Goal: Task Accomplishment & Management: Complete application form

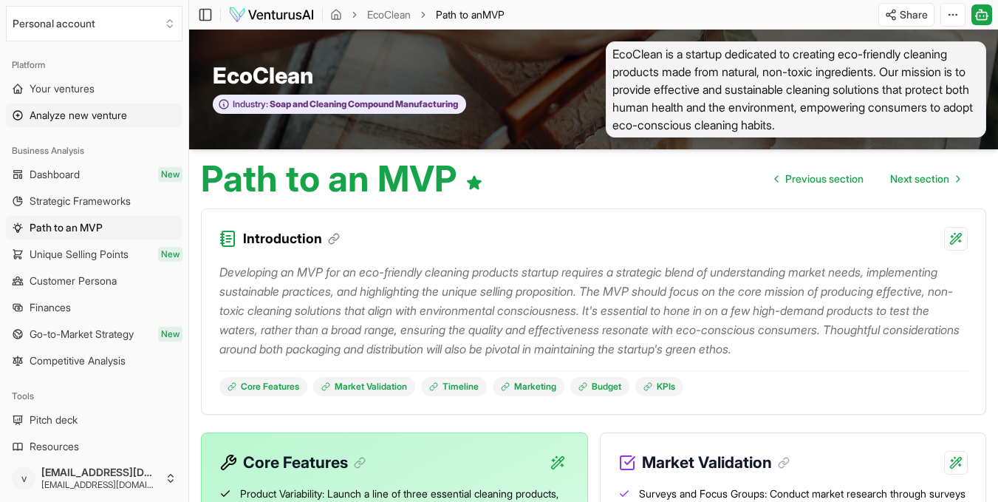
click at [107, 112] on span "Analyze new venture" at bounding box center [79, 115] width 98 height 15
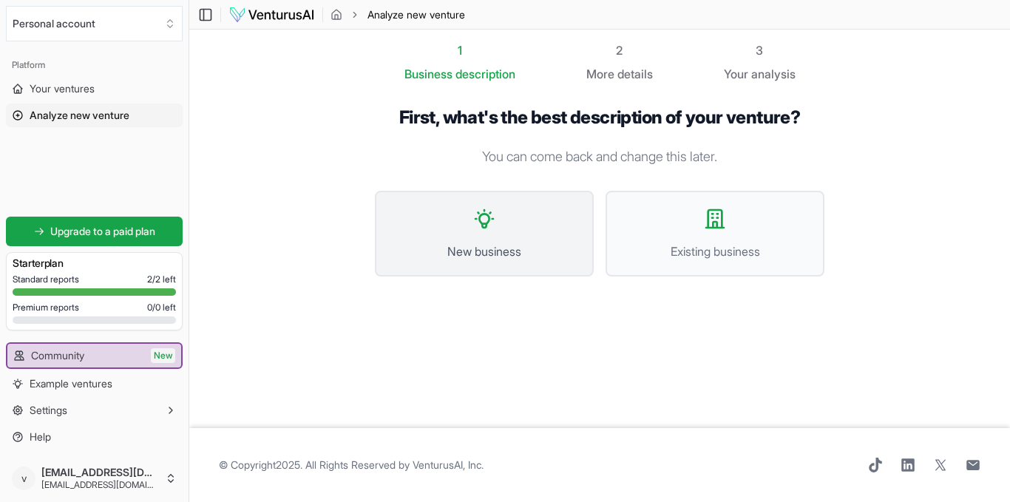
click at [470, 243] on span "New business" at bounding box center [484, 251] width 186 height 18
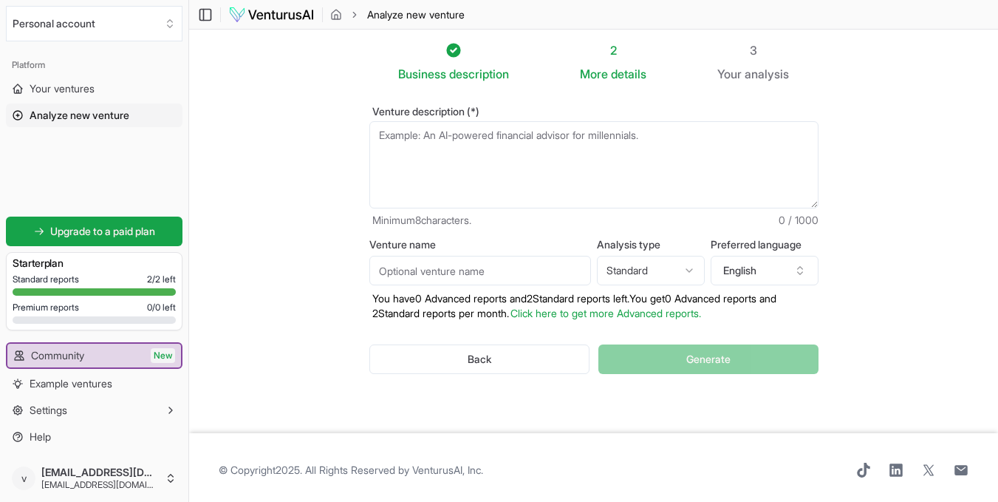
click at [619, 78] on span "details" at bounding box center [628, 74] width 35 height 15
click at [701, 275] on html "We value your privacy We use cookies to enhance your browsing experience, serve…" at bounding box center [499, 251] width 998 height 502
select select "advanced"
click at [412, 135] on textarea "Venture description (*)" at bounding box center [594, 164] width 449 height 87
click at [427, 140] on textarea "Venture description (*)" at bounding box center [594, 164] width 449 height 87
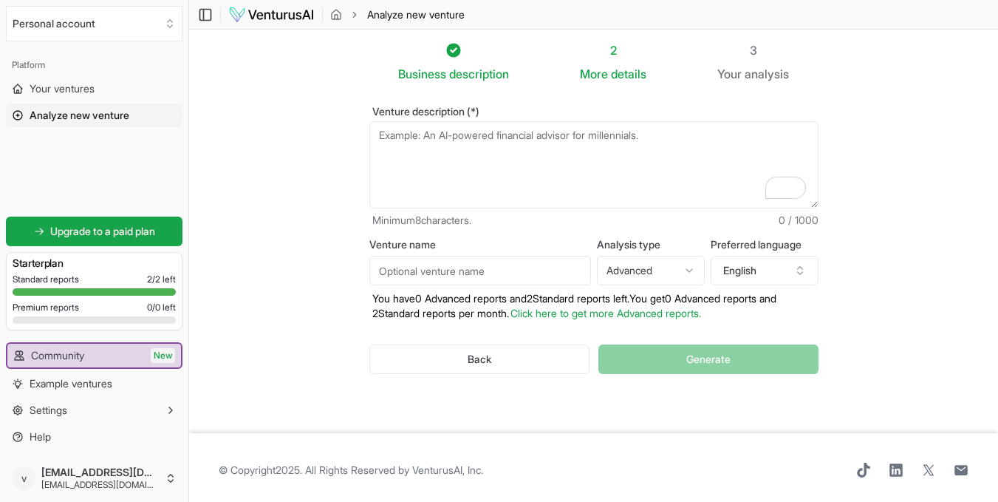
click at [427, 140] on textarea "Venture description (*)" at bounding box center [594, 164] width 449 height 87
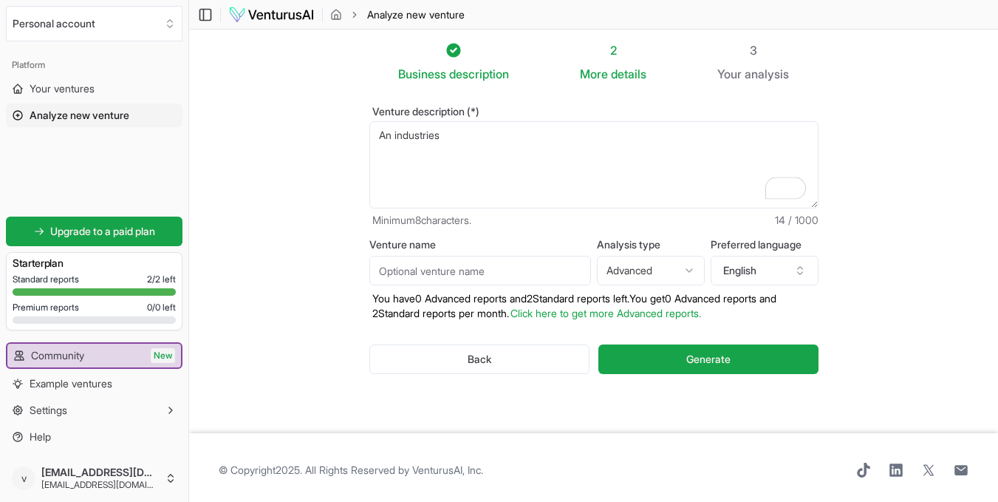
paste textarea "the transformation of Ghana’s abundant agricultural by-products—specifically ma…"
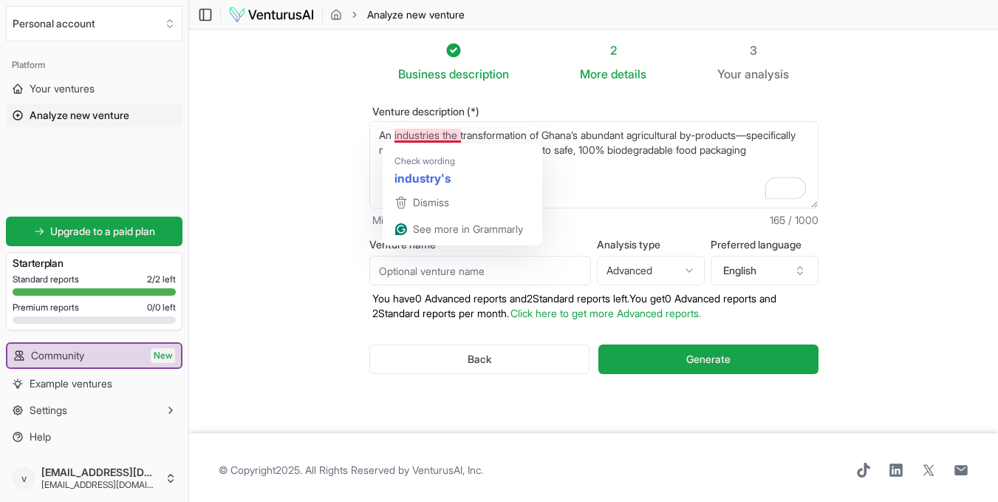
click at [460, 137] on textarea "An industries the transformation of Ghana’s abundant agricultural by-products—s…" at bounding box center [594, 164] width 449 height 87
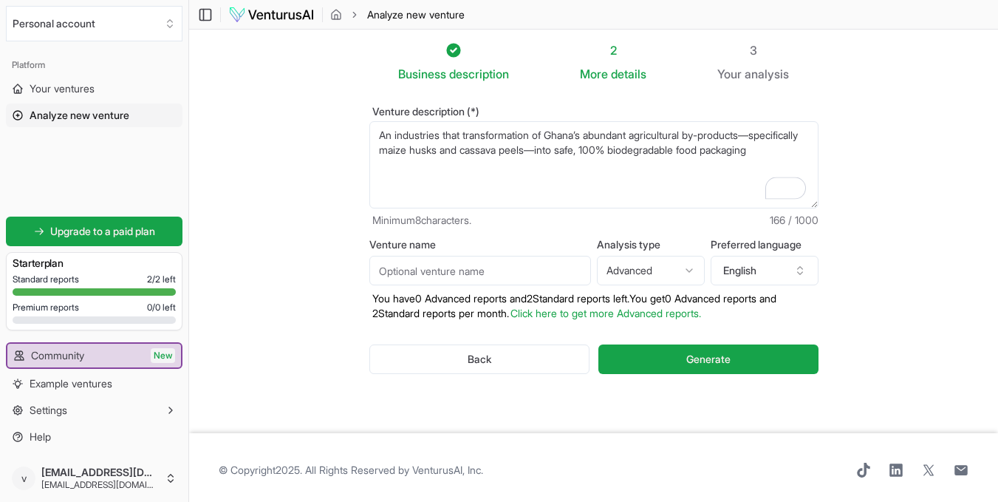
click at [540, 139] on textarea "An industries that transformation of Ghana’s abundant agricultural by-products—…" at bounding box center [594, 164] width 449 height 87
click at [438, 181] on textarea "An industries that transforms of Ghana’s abundant agricultural by-products—spec…" at bounding box center [594, 164] width 449 height 87
click at [443, 137] on textarea "An industries that transforms of Ghana’s abundant agricultural by-products—spec…" at bounding box center [594, 164] width 449 height 87
click at [779, 154] on textarea "An industry that transforms of Ghana’s abundant agricultural by-products—specif…" at bounding box center [594, 164] width 449 height 87
click at [620, 75] on span "details" at bounding box center [628, 74] width 35 height 15
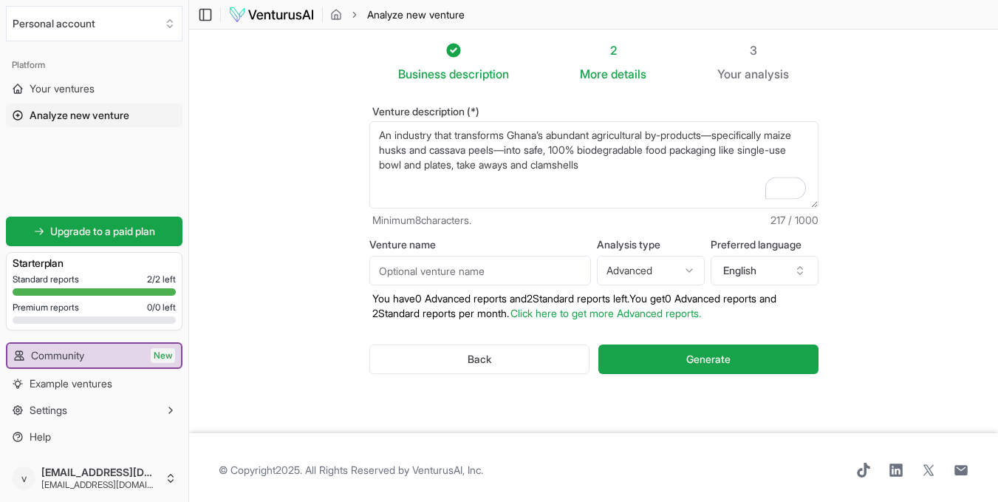
click at [648, 166] on textarea "An industry that transforms Ghana’s abundant agricultural by-products—specifica…" at bounding box center [594, 164] width 449 height 87
click at [541, 163] on textarea "An industry that transforms Ghana’s abundant agricultural by-products—specifica…" at bounding box center [594, 164] width 449 height 87
click at [455, 163] on textarea "An industry that transforms Ghana’s abundant agricultural by-products—specifica…" at bounding box center [594, 164] width 449 height 87
click at [457, 165] on textarea "An industry that transforms Ghana’s abundant agricultural by-products—specifica…" at bounding box center [594, 164] width 449 height 87
type textarea "An industry that transforms Ghana’s abundant agricultural by-products—specifica…"
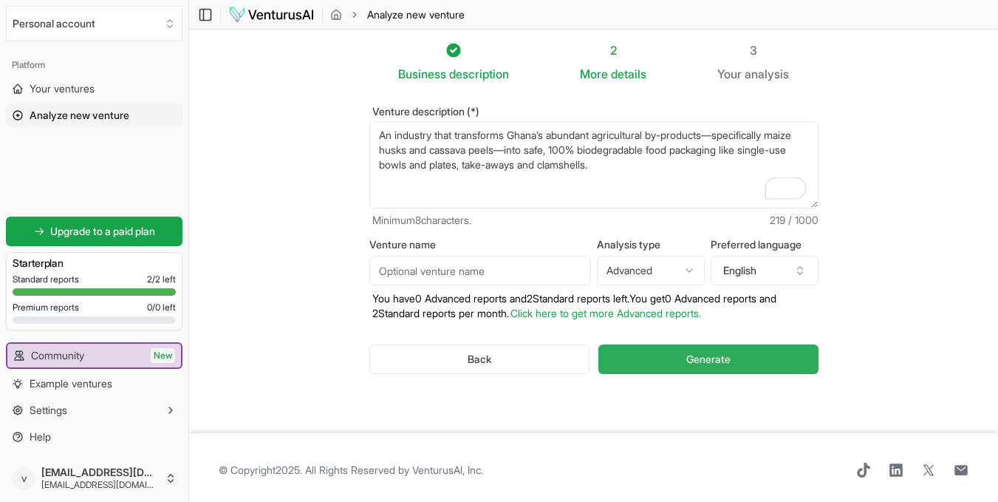
click at [675, 361] on button "Generate" at bounding box center [709, 359] width 220 height 30
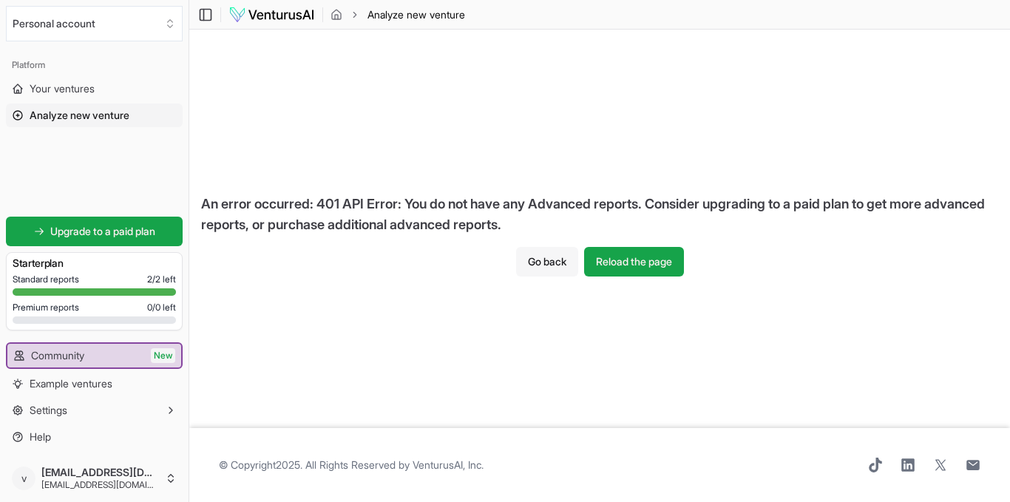
click at [540, 269] on button "Go back" at bounding box center [547, 262] width 62 height 30
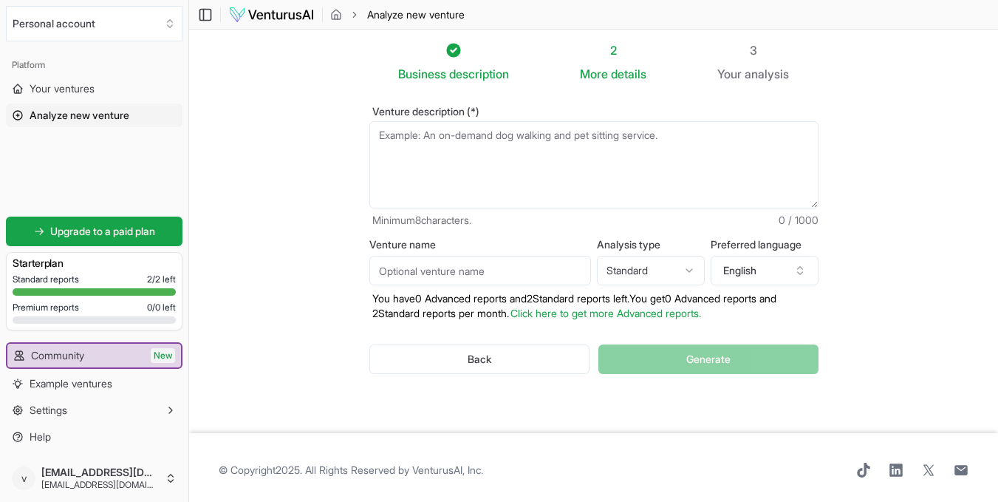
click at [404, 144] on textarea "Venture description (*)" at bounding box center [594, 164] width 449 height 87
paste textarea "the transformation of Ghana’s abundant agricultural by-products—specifically ma…"
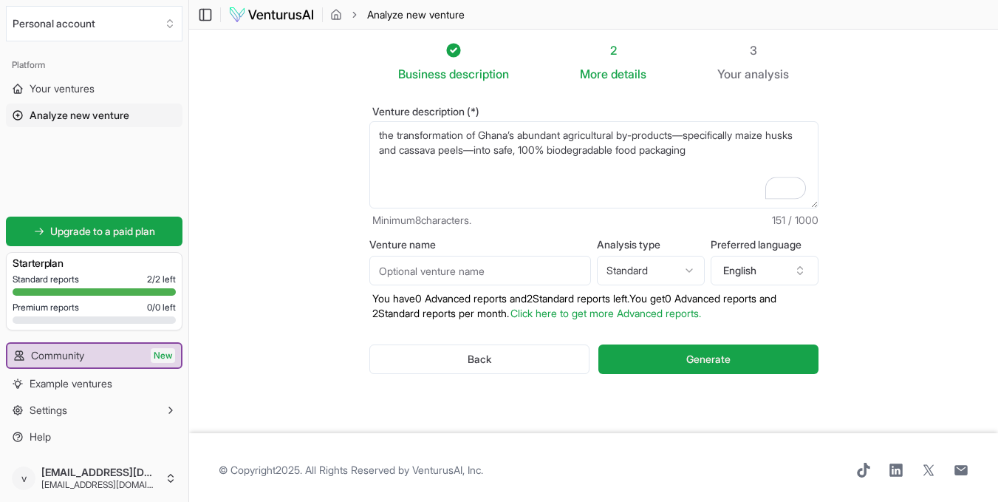
click at [380, 140] on textarea "the transformation of Ghana’s abundant agricultural by-products—specifically ma…" at bounding box center [594, 164] width 449 height 87
click at [772, 151] on textarea "An industry that transformation of Ghana’s abundant agricultural by-products—sp…" at bounding box center [594, 164] width 449 height 87
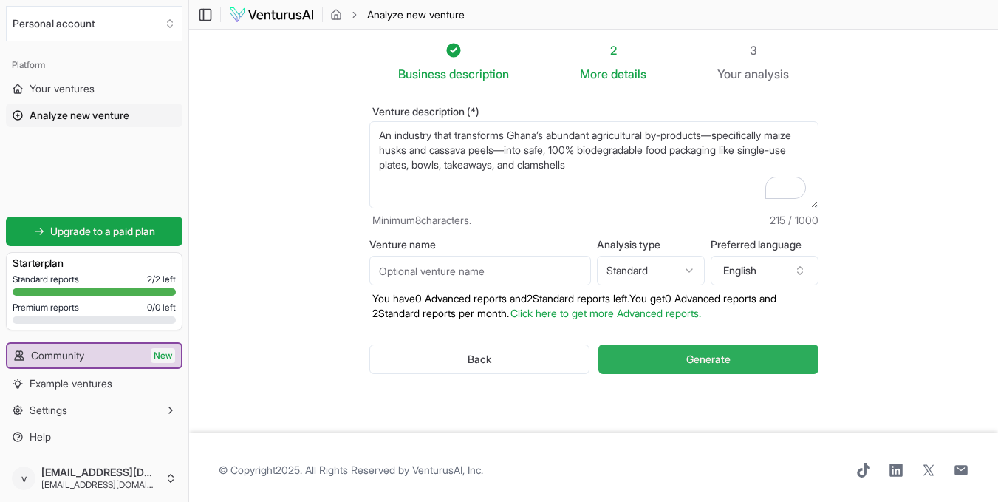
type textarea "An industry that transforms Ghana’s abundant agricultural by-products—specifica…"
click at [690, 362] on span "Generate" at bounding box center [709, 359] width 44 height 15
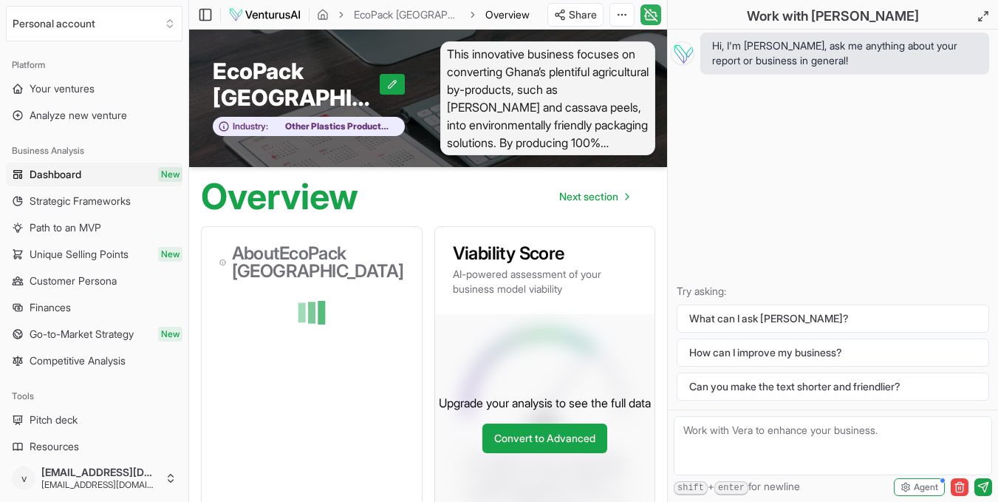
click at [647, 17] on icon at bounding box center [651, 15] width 15 height 18
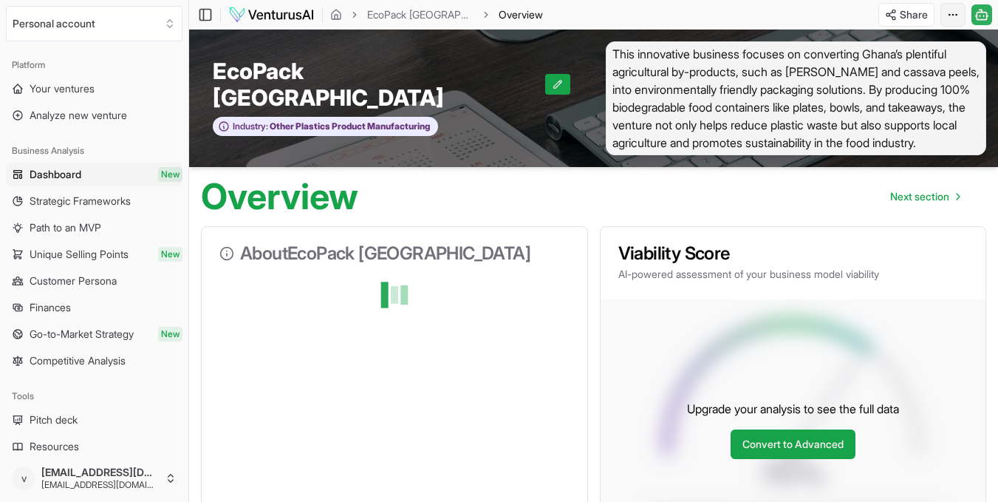
click at [949, 19] on html "We value your privacy We use cookies to enhance your browsing experience, serve…" at bounding box center [499, 251] width 998 height 502
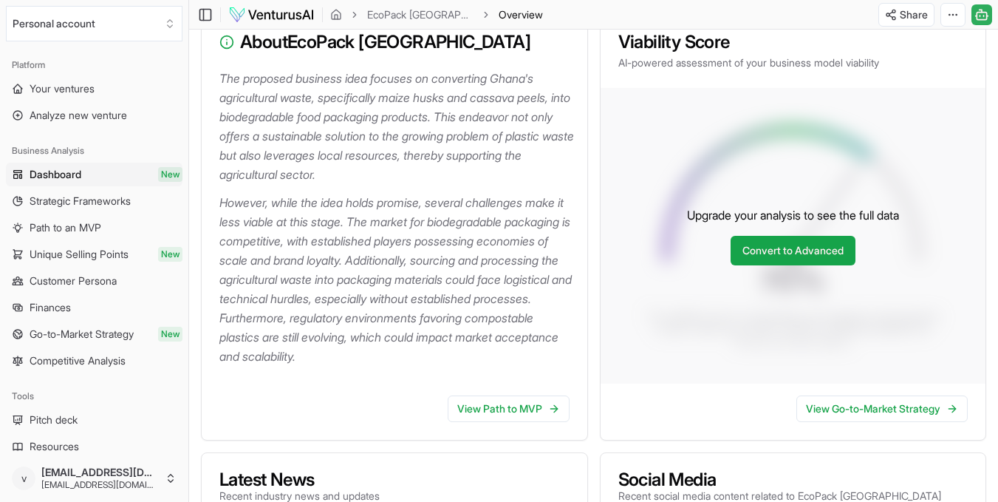
scroll to position [215, 0]
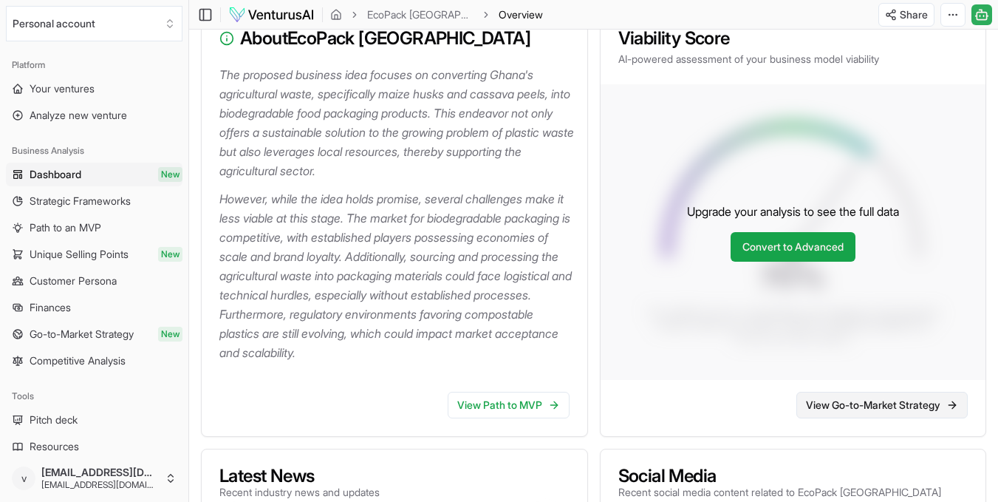
click at [859, 407] on link "View Go-to-Market Strategy" at bounding box center [882, 405] width 171 height 27
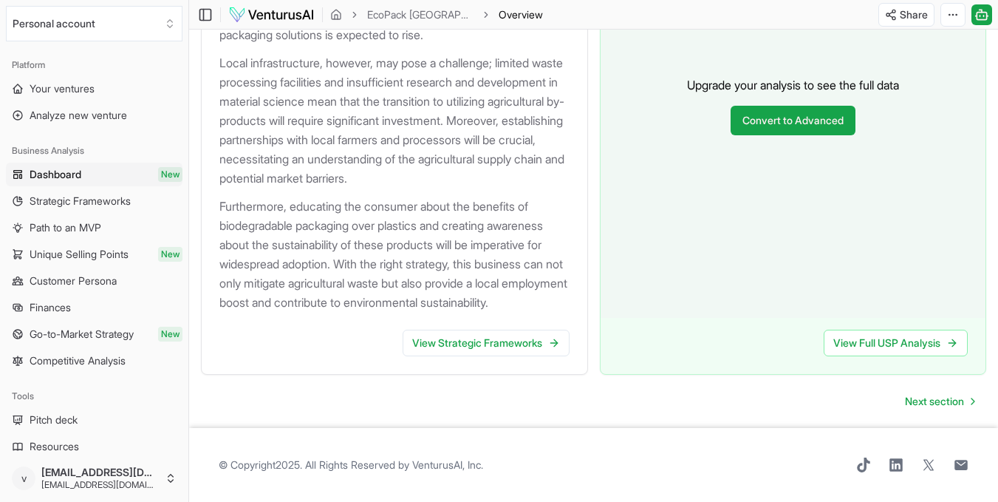
scroll to position [1730, 0]
click at [555, 346] on icon at bounding box center [556, 342] width 4 height 7
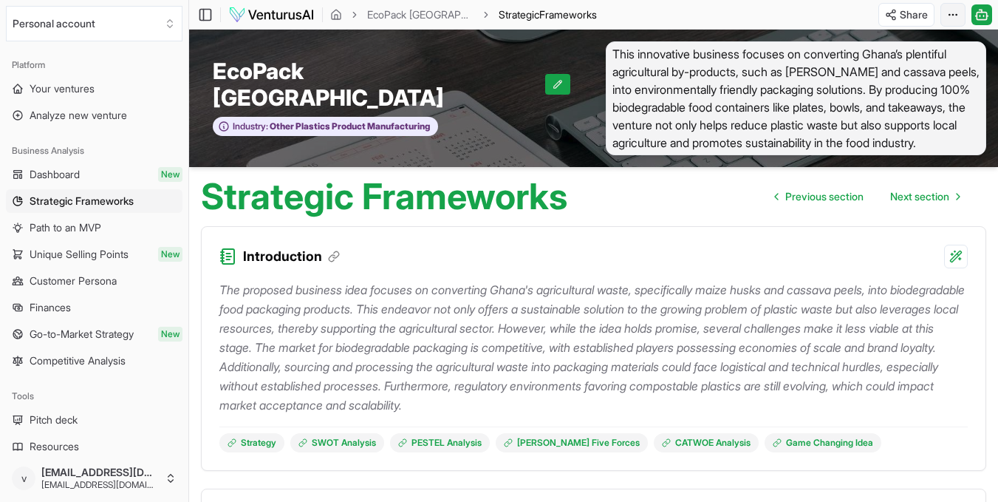
click at [945, 16] on html "We value your privacy We use cookies to enhance your browsing experience, serve…" at bounding box center [499, 251] width 998 height 502
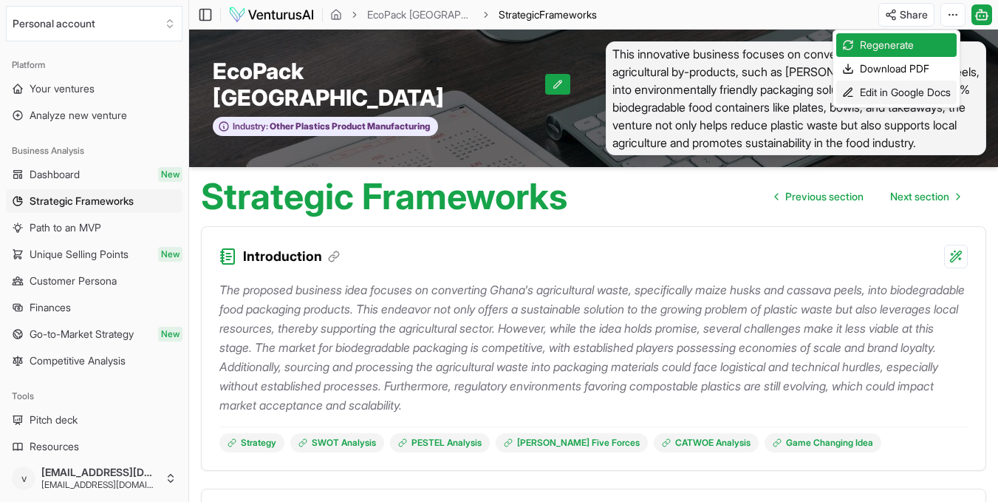
click at [933, 83] on div "Edit in Google Docs" at bounding box center [897, 93] width 120 height 24
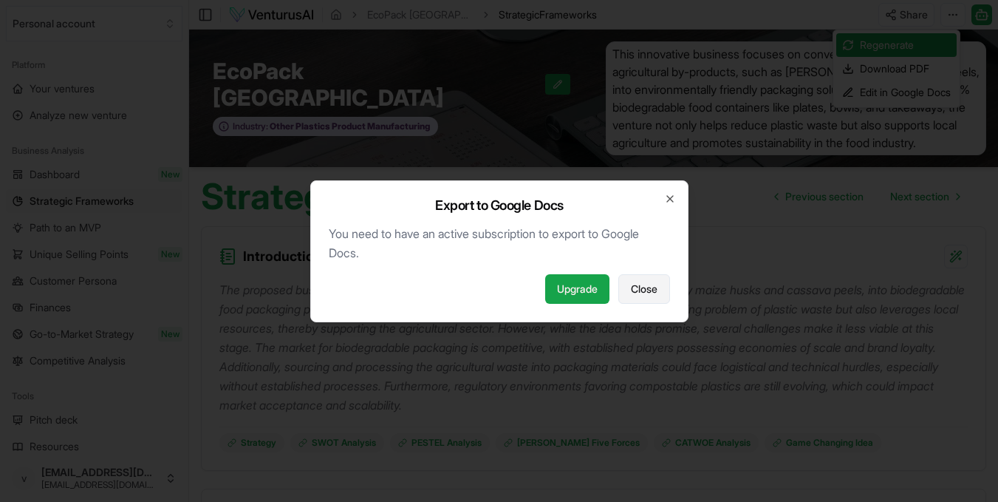
click at [633, 286] on span "Close" at bounding box center [644, 289] width 27 height 15
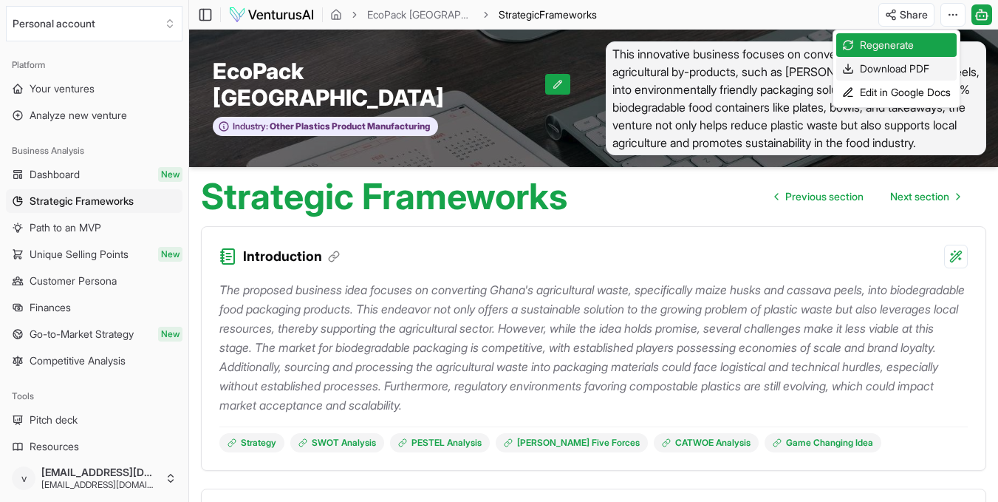
click at [899, 69] on div "Download PDF" at bounding box center [897, 69] width 120 height 24
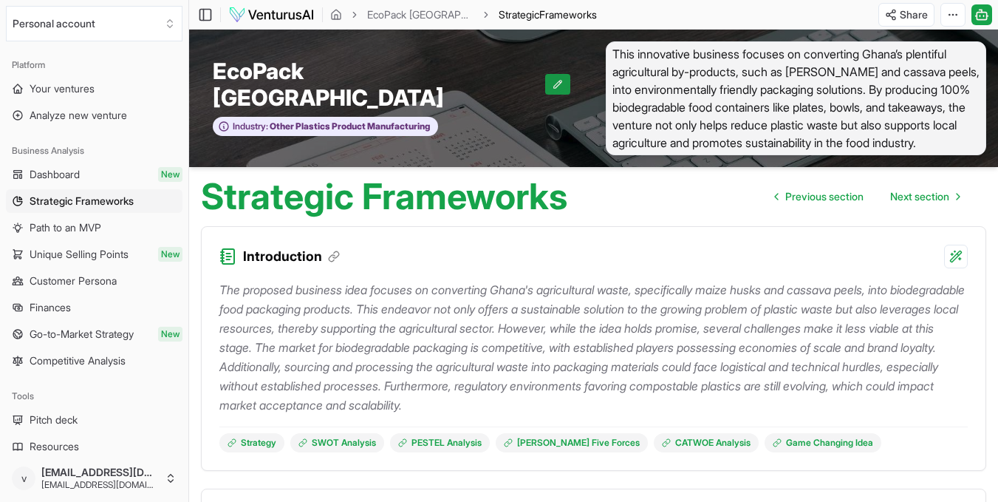
click at [554, 86] on icon at bounding box center [558, 84] width 8 height 8
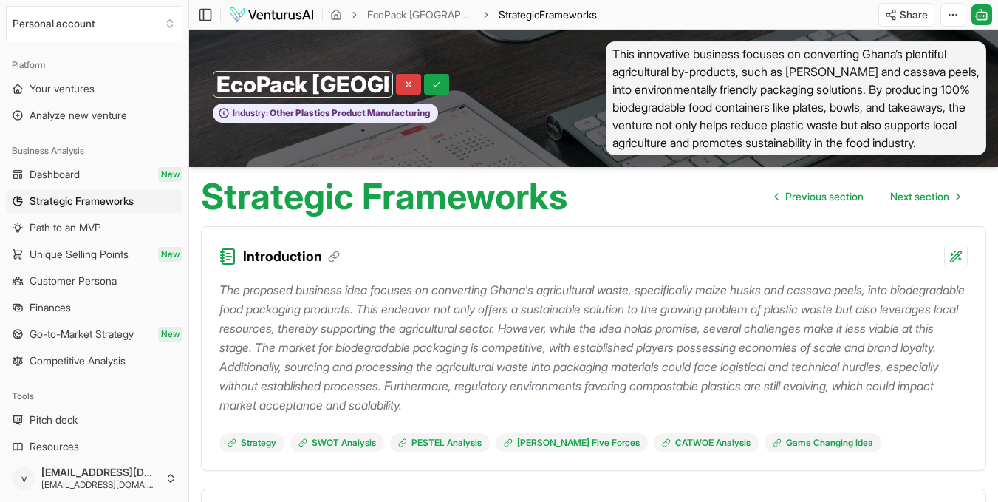
click at [413, 89] on icon at bounding box center [409, 84] width 10 height 10
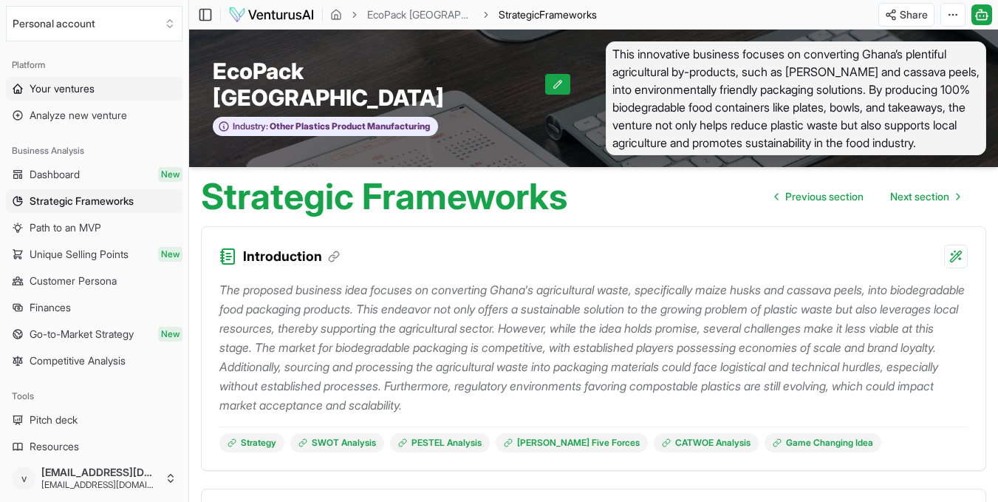
click at [66, 89] on span "Your ventures" at bounding box center [62, 88] width 65 height 15
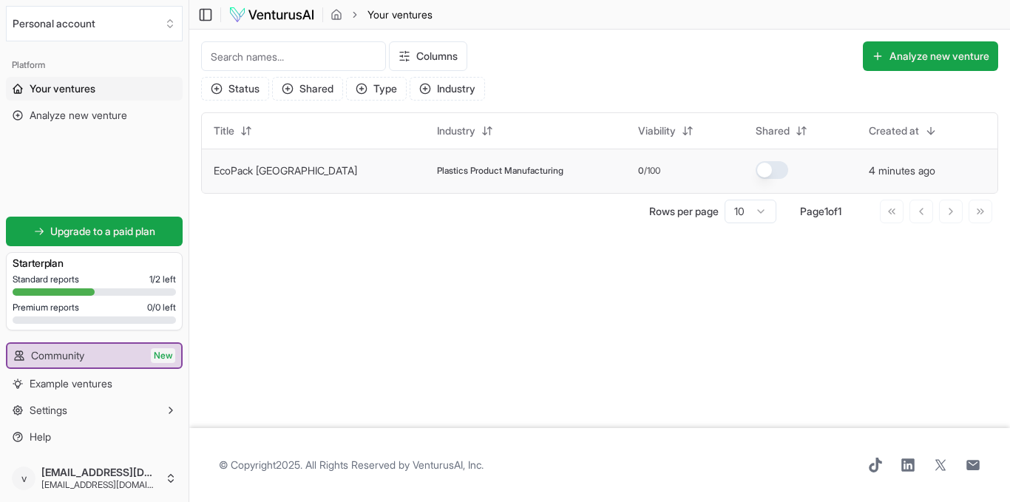
drag, startPoint x: 370, startPoint y: 186, endPoint x: 335, endPoint y: 189, distance: 35.6
click at [335, 189] on td "EcoPack [GEOGRAPHIC_DATA]" at bounding box center [313, 171] width 223 height 44
click at [249, 95] on button "Status" at bounding box center [235, 89] width 68 height 24
click at [452, 239] on main "Toggle Sidebar Your ventures Your ventures Columns Analyze new venture Status S…" at bounding box center [599, 251] width 820 height 502
click at [755, 171] on button "button" at bounding box center [771, 170] width 33 height 18
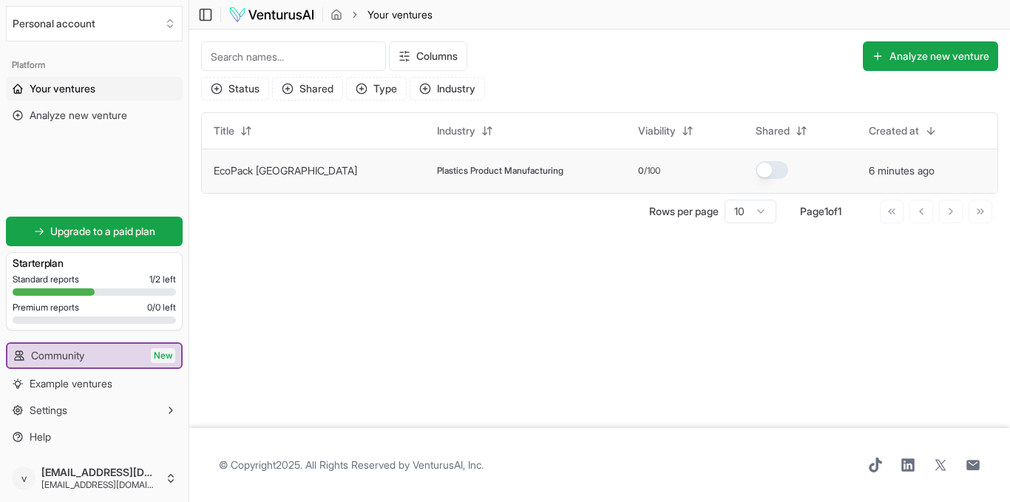
click at [542, 188] on td "Plastics Product Manufacturing" at bounding box center [525, 171] width 201 height 44
click at [755, 168] on button "button" at bounding box center [771, 170] width 33 height 18
click at [758, 211] on html "We value your privacy We use cookies to enhance your browsing experience, serve…" at bounding box center [505, 251] width 1010 height 502
click at [316, 187] on td "EcoPack [GEOGRAPHIC_DATA]" at bounding box center [313, 171] width 223 height 44
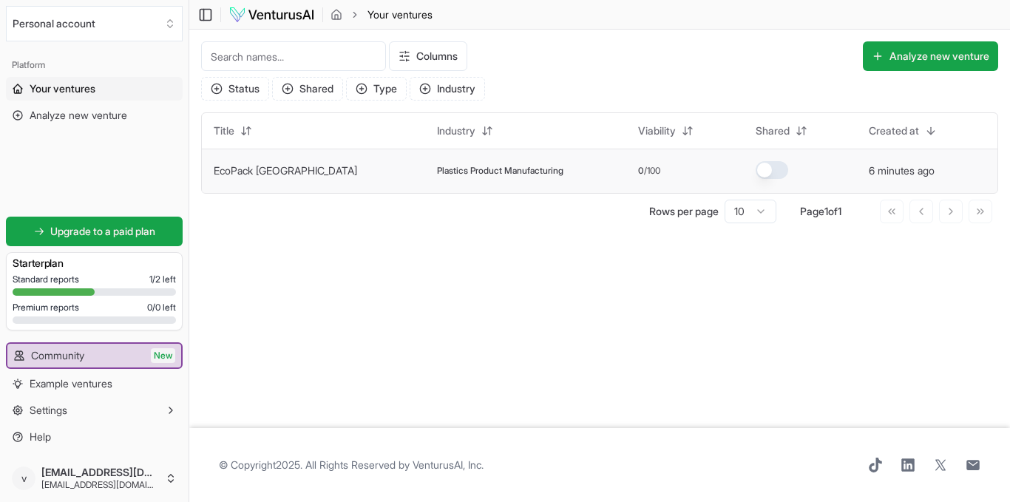
drag, startPoint x: 316, startPoint y: 187, endPoint x: 962, endPoint y: 160, distance: 646.5
click at [962, 160] on td "6 minutes ago" at bounding box center [927, 171] width 140 height 44
click at [169, 21] on icon "Select an organization" at bounding box center [170, 21] width 5 height 2
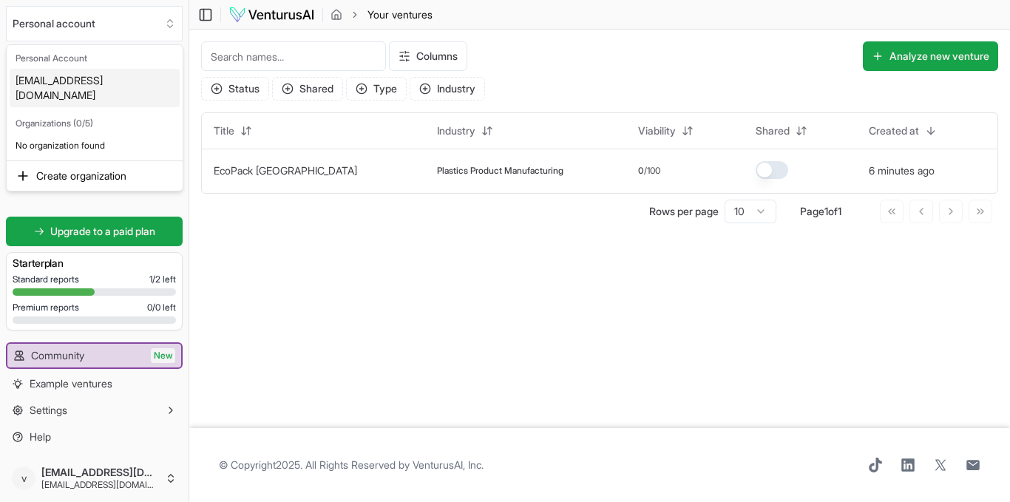
click at [239, 219] on html "We value your privacy We use cookies to enhance your browsing experience, serve…" at bounding box center [505, 251] width 1010 height 502
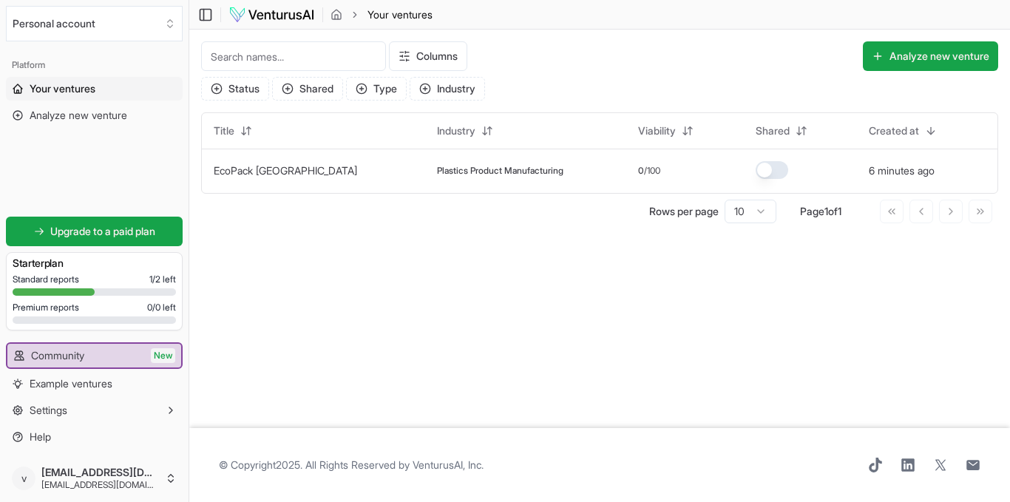
click at [350, 12] on icon "breadcrumb" at bounding box center [355, 15] width 10 height 10
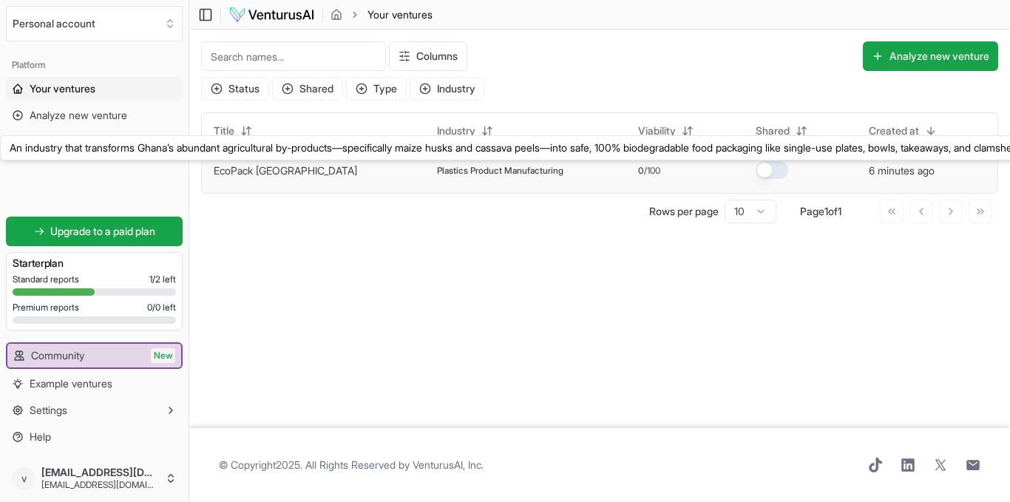
click at [251, 169] on link "EcoPack [GEOGRAPHIC_DATA]" at bounding box center [285, 170] width 143 height 13
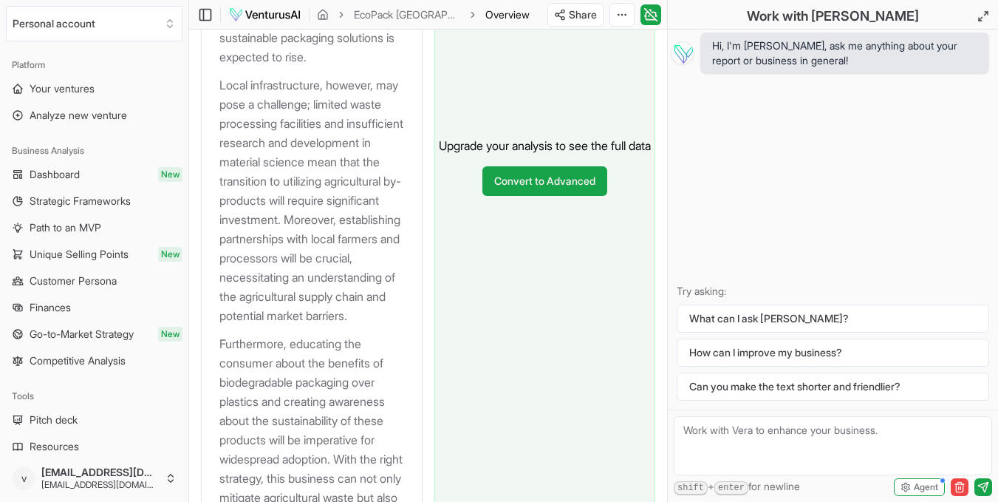
scroll to position [2136, 0]
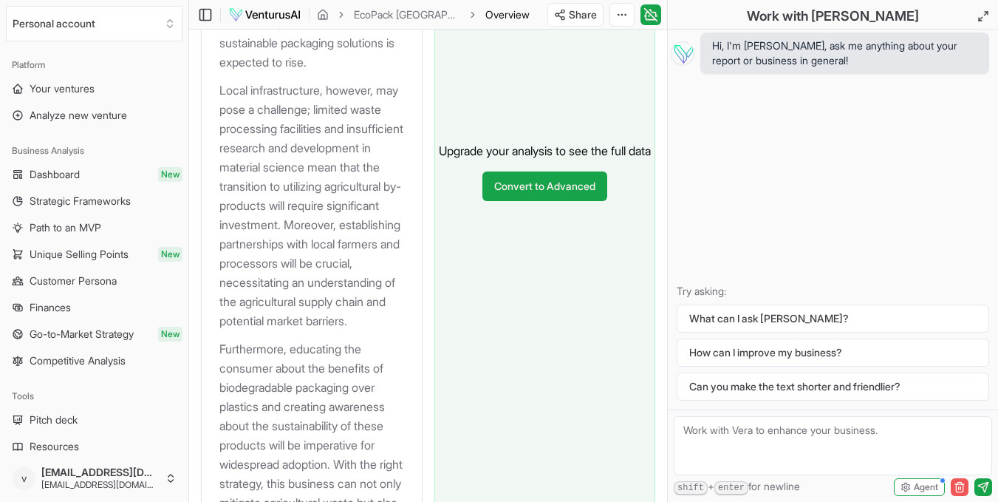
click at [959, 485] on icon "button" at bounding box center [960, 487] width 12 height 12
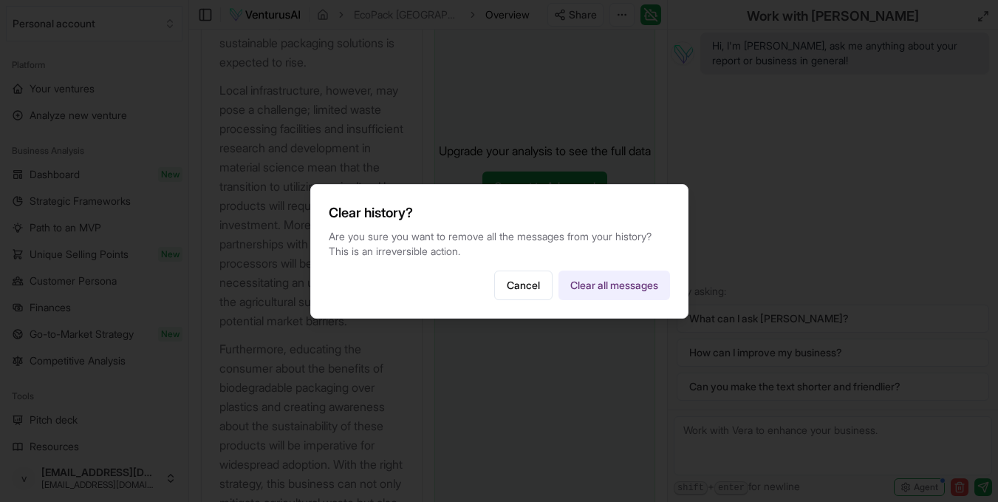
click at [625, 287] on button "Clear all messages" at bounding box center [615, 285] width 112 height 30
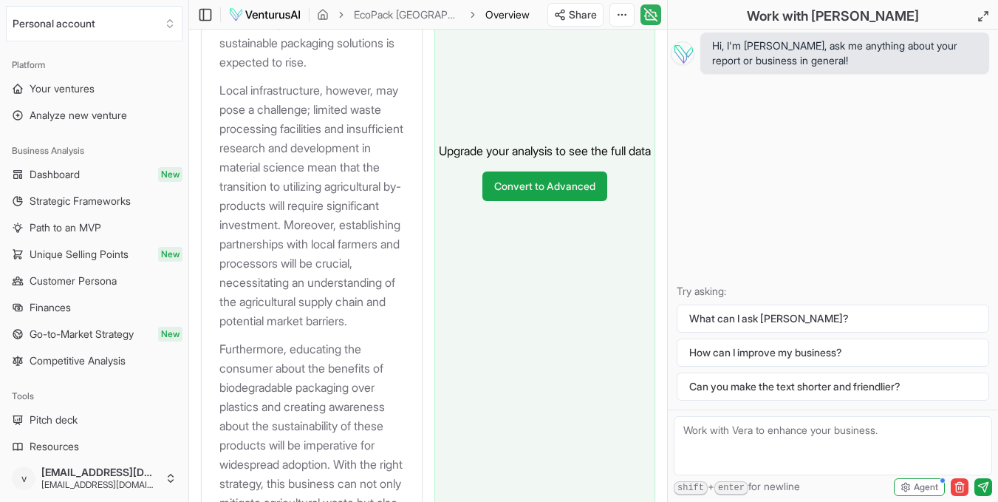
click at [650, 16] on icon at bounding box center [651, 15] width 15 height 18
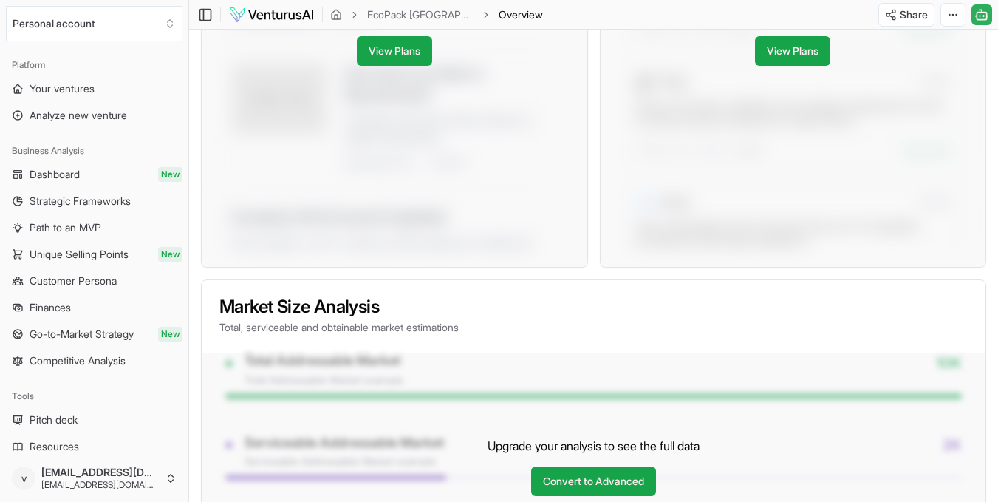
scroll to position [56, 0]
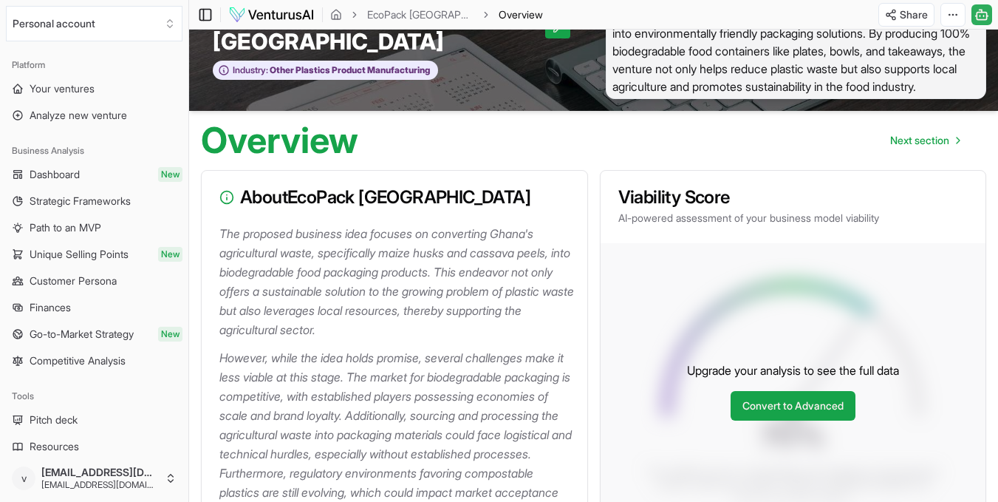
click at [204, 18] on icon at bounding box center [204, 14] width 0 height 11
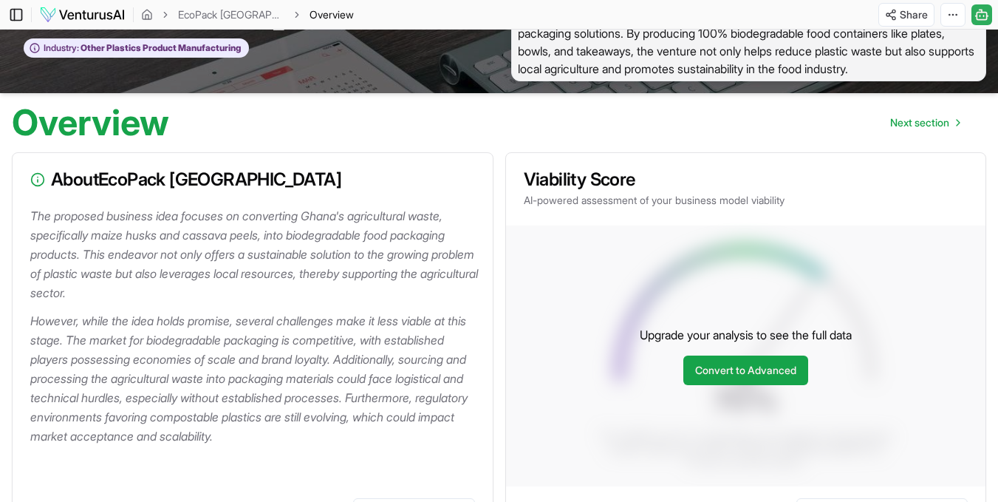
click at [17, 13] on icon at bounding box center [16, 15] width 15 height 18
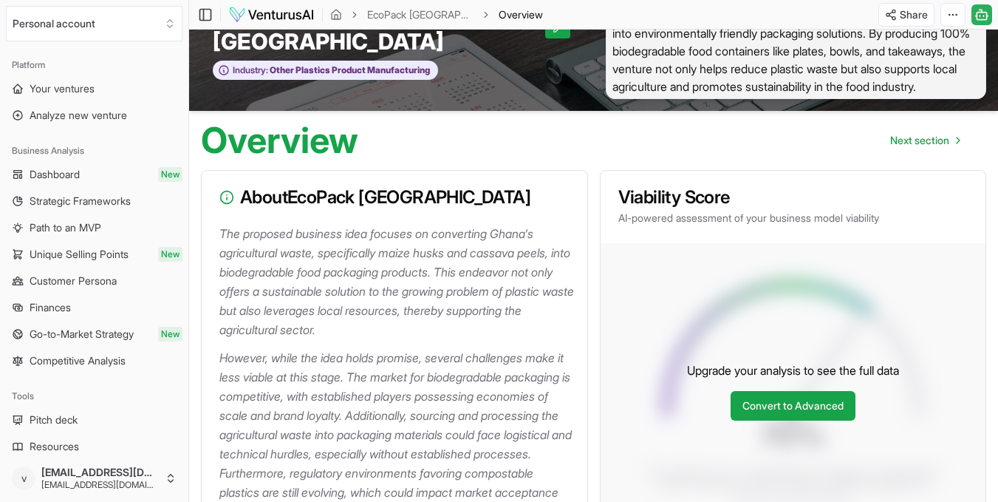
click at [354, 13] on icon "breadcrumb" at bounding box center [354, 14] width 3 height 5
click at [333, 15] on icon "breadcrumb" at bounding box center [336, 15] width 12 height 12
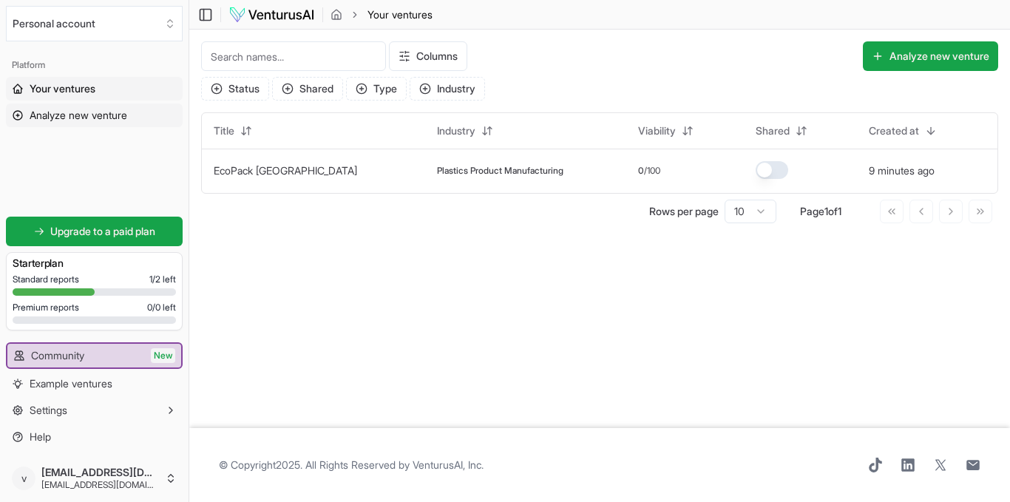
click at [89, 120] on span "Analyze new venture" at bounding box center [79, 115] width 98 height 15
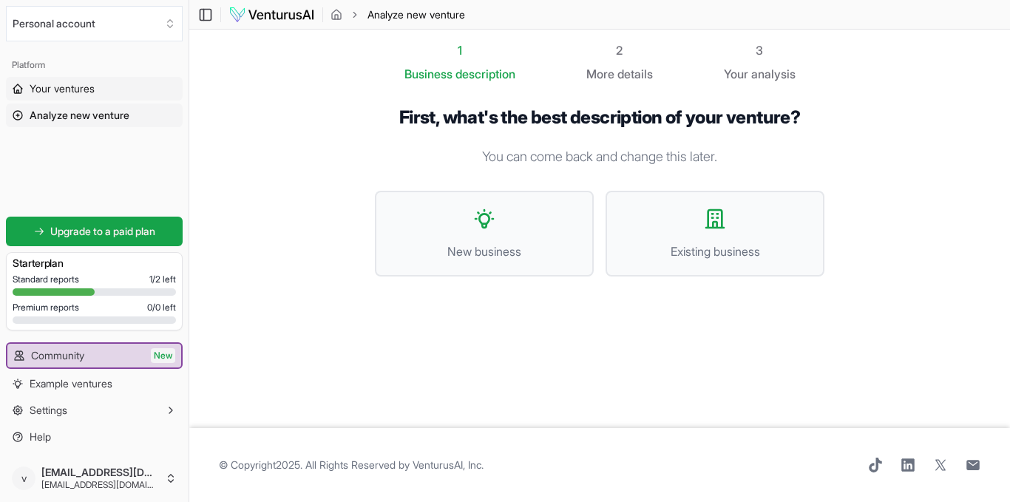
click at [79, 94] on span "Your ventures" at bounding box center [62, 88] width 65 height 15
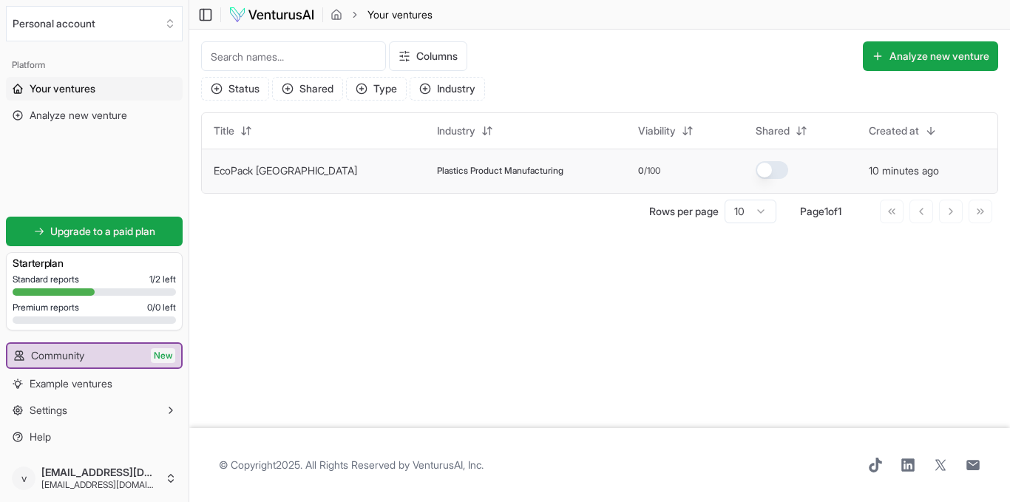
click at [455, 176] on span "Plastics Product Manufacturing" at bounding box center [500, 171] width 126 height 12
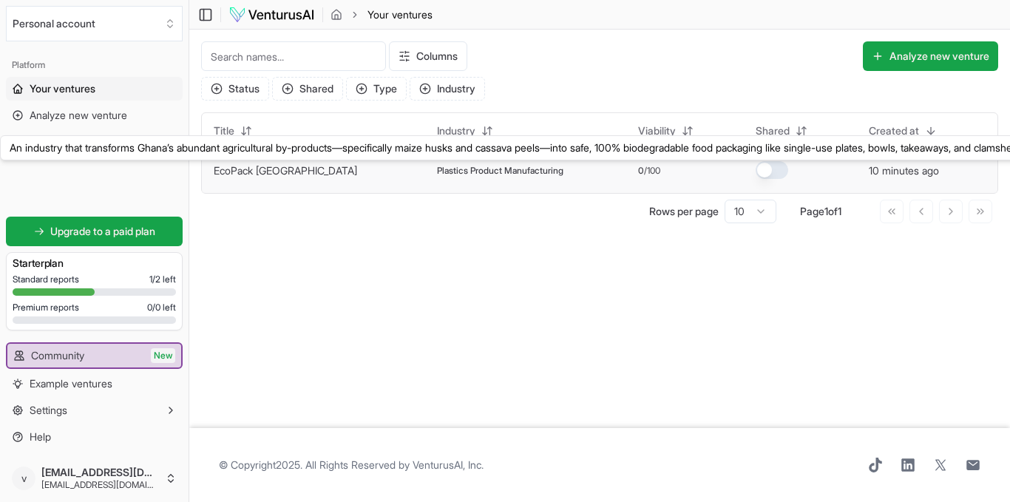
click at [238, 169] on link "EcoPack [GEOGRAPHIC_DATA]" at bounding box center [285, 170] width 143 height 13
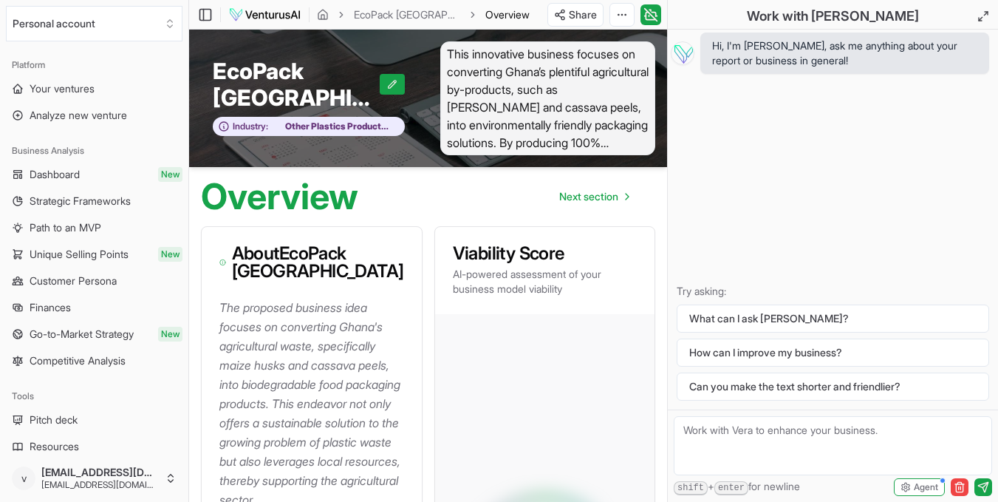
click at [609, 149] on span "This innovative business focuses on converting Ghana’s plentiful agricultural b…" at bounding box center [548, 98] width 216 height 114
click at [595, 200] on span "Next section" at bounding box center [588, 196] width 59 height 15
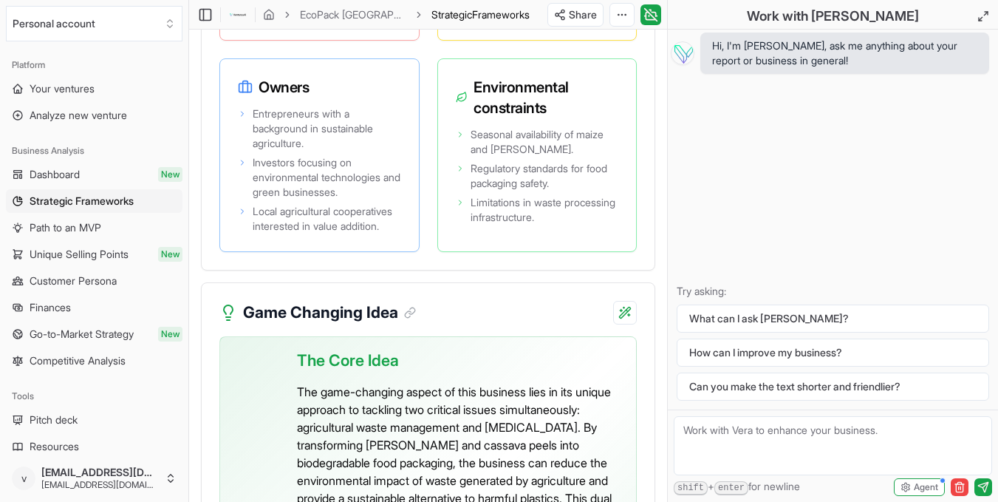
scroll to position [4950, 0]
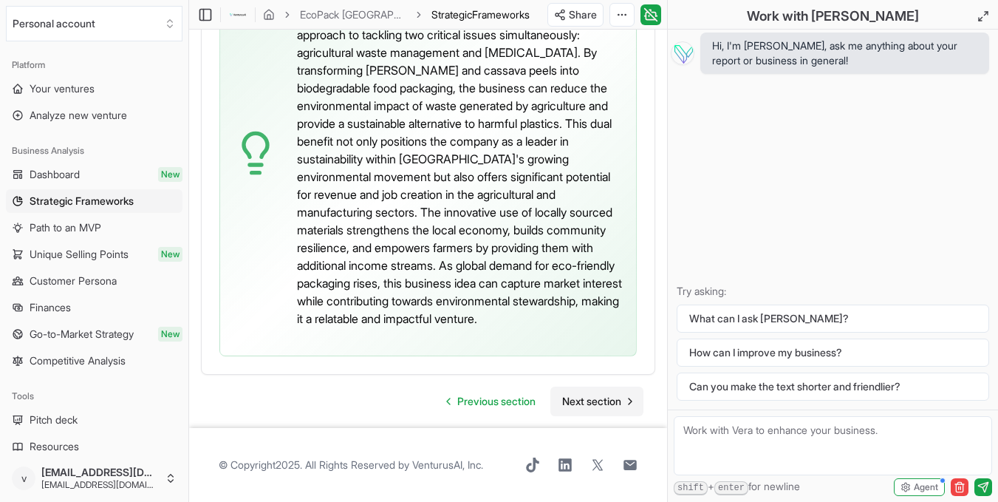
click at [588, 398] on span "Next section" at bounding box center [591, 401] width 59 height 15
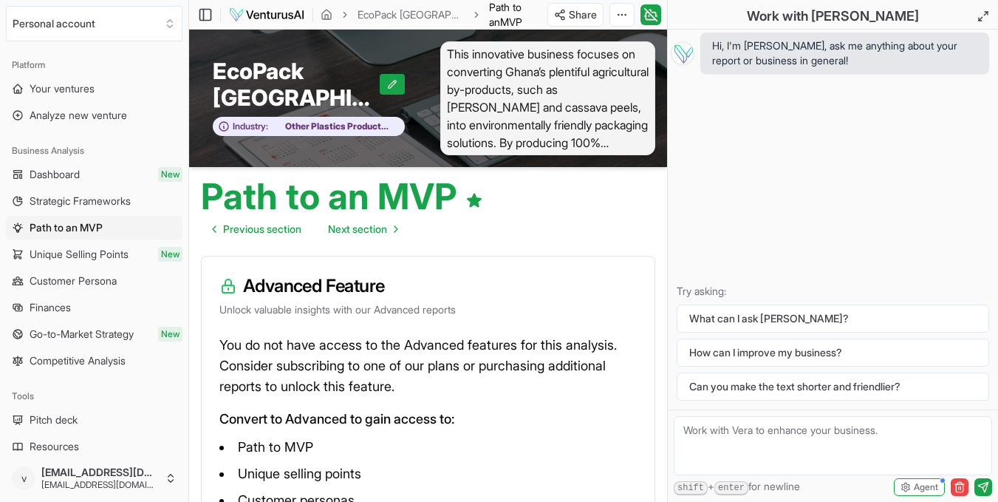
scroll to position [14, 0]
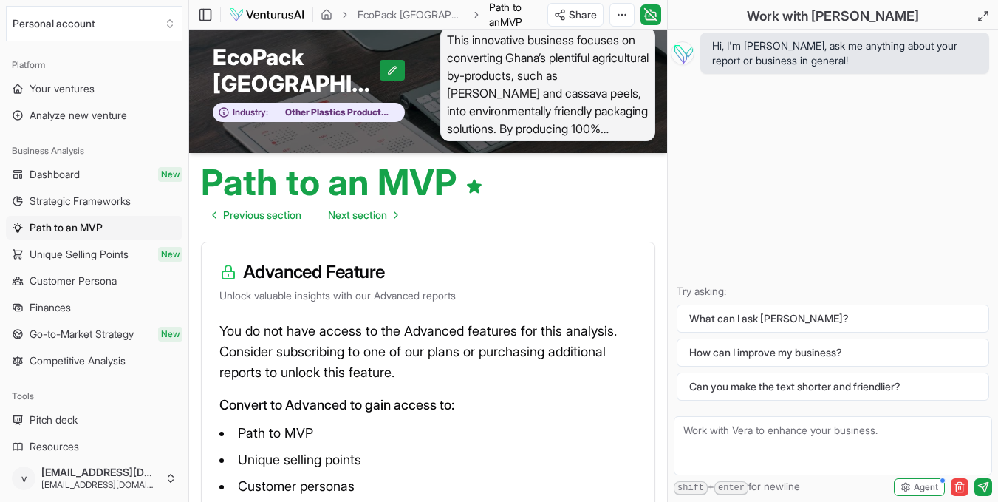
click at [392, 73] on icon at bounding box center [392, 70] width 10 height 10
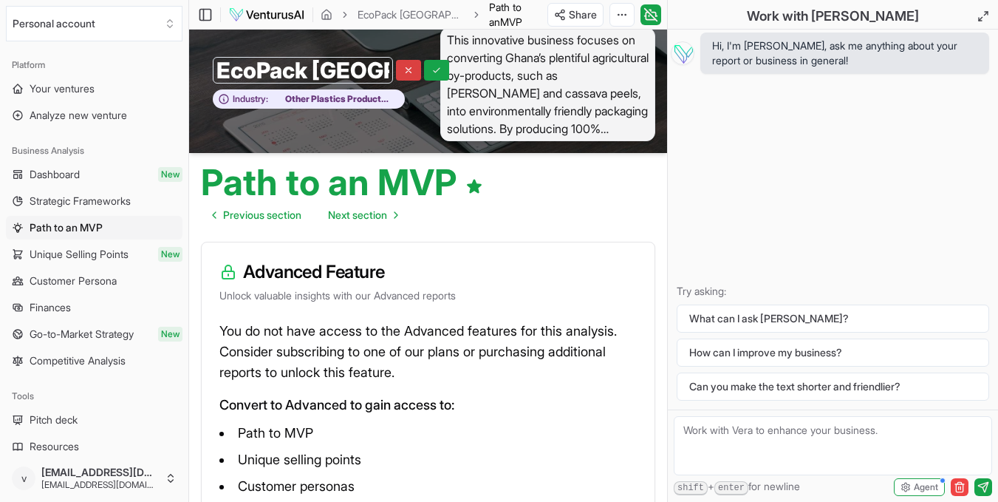
click at [404, 70] on icon at bounding box center [409, 70] width 10 height 10
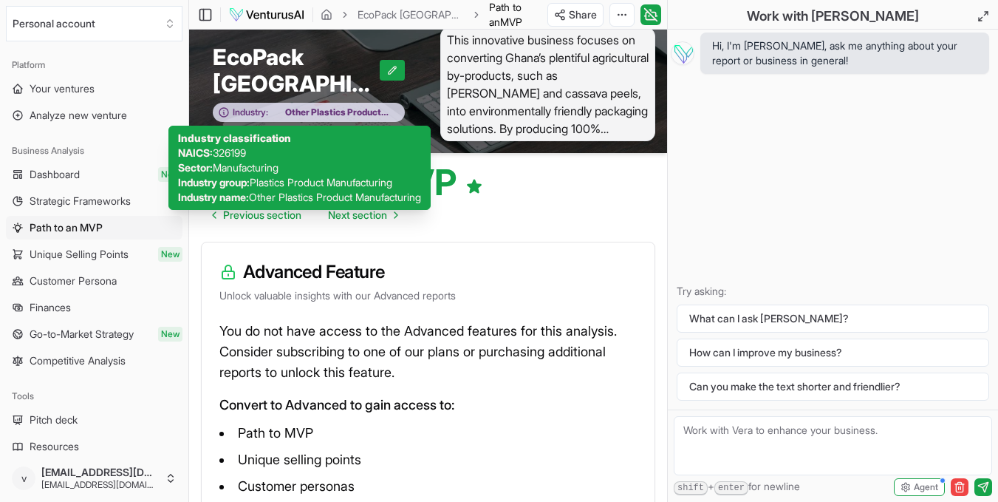
click at [332, 109] on span "Other Plastics Product Manufacturing" at bounding box center [332, 112] width 129 height 12
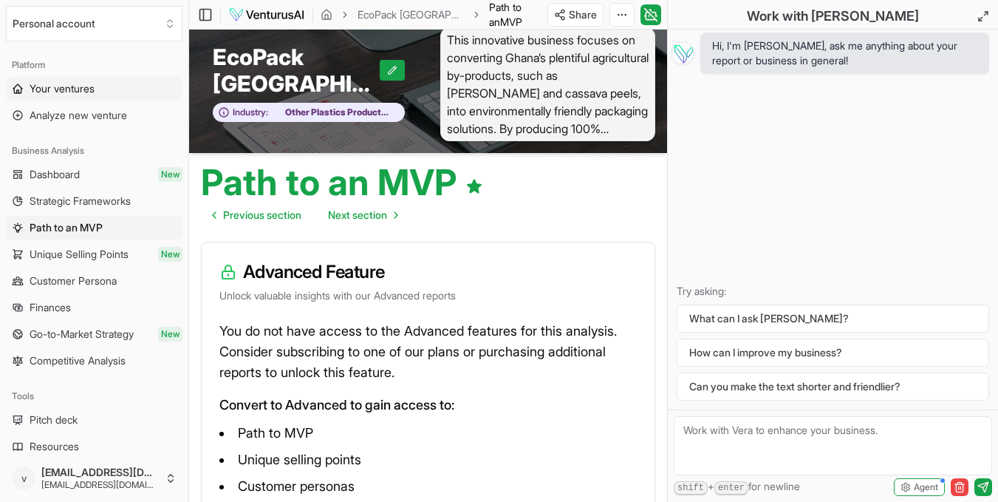
click at [95, 95] on span "Your ventures" at bounding box center [62, 88] width 65 height 15
